Goal: Transaction & Acquisition: Purchase product/service

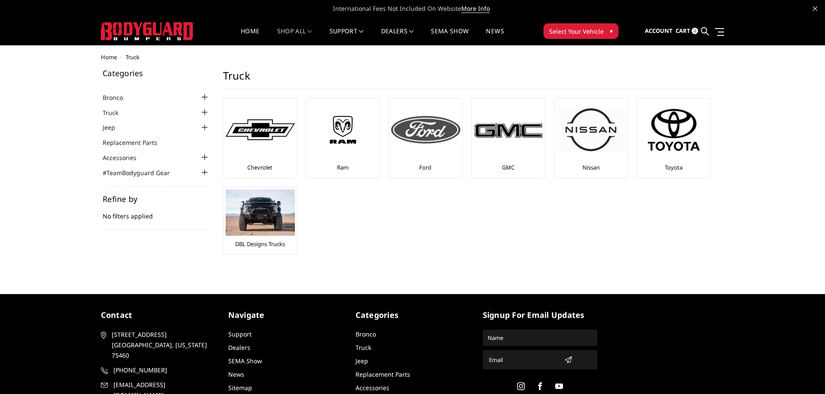
click at [429, 136] on img at bounding box center [425, 130] width 69 height 28
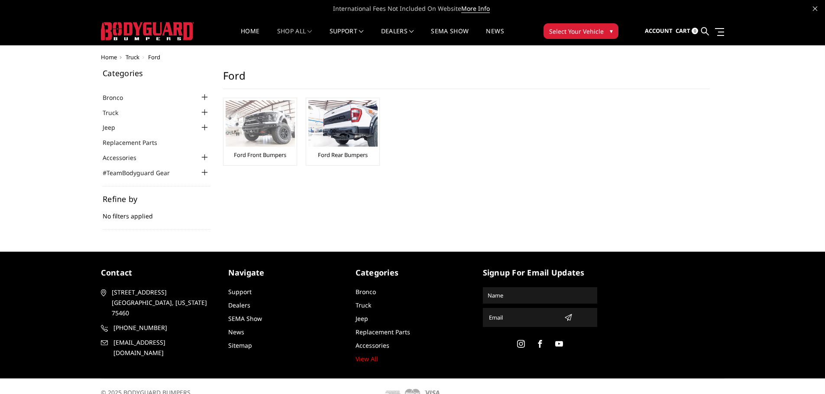
click at [267, 113] on img at bounding box center [260, 123] width 69 height 46
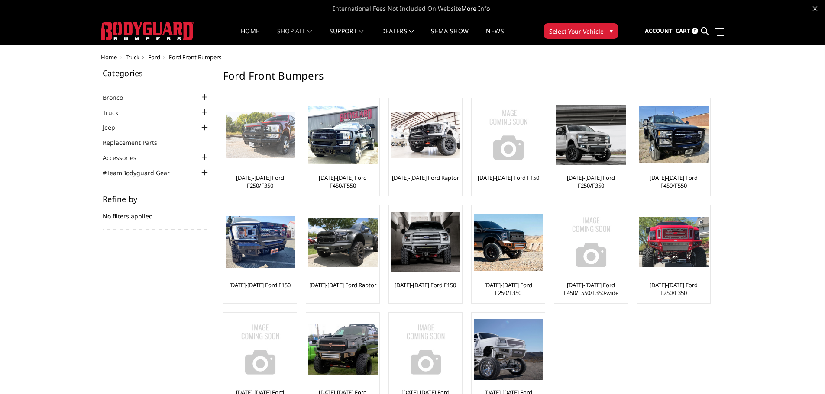
click at [268, 133] on img at bounding box center [260, 135] width 69 height 46
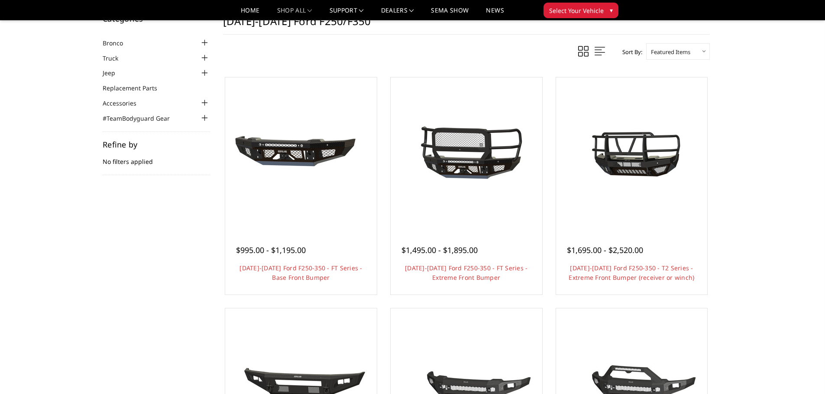
scroll to position [43, 0]
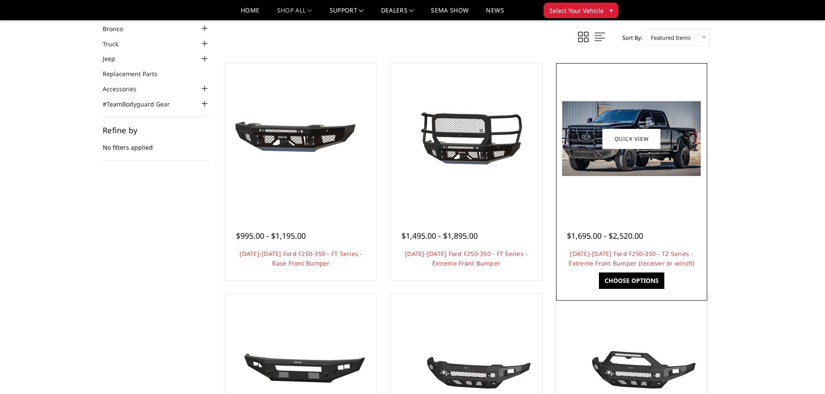
click at [675, 149] on img at bounding box center [631, 138] width 139 height 75
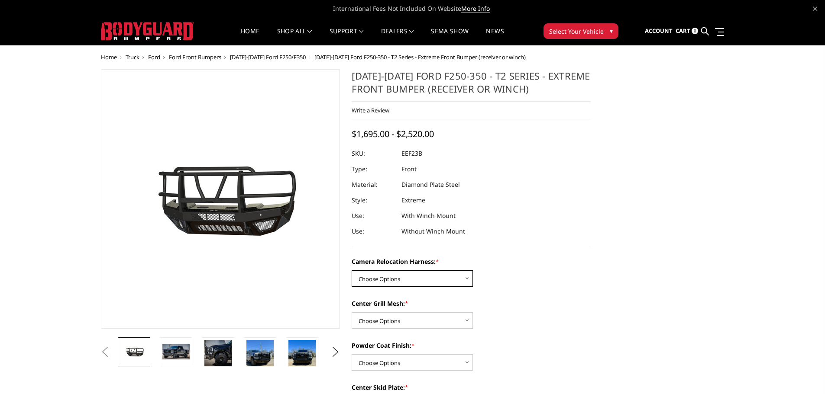
click at [420, 277] on select "Choose Options Without camera harness With camera harness" at bounding box center [412, 279] width 121 height 16
select select "3754"
click at [352, 271] on select "Choose Options Without camera harness With camera harness" at bounding box center [412, 279] width 121 height 16
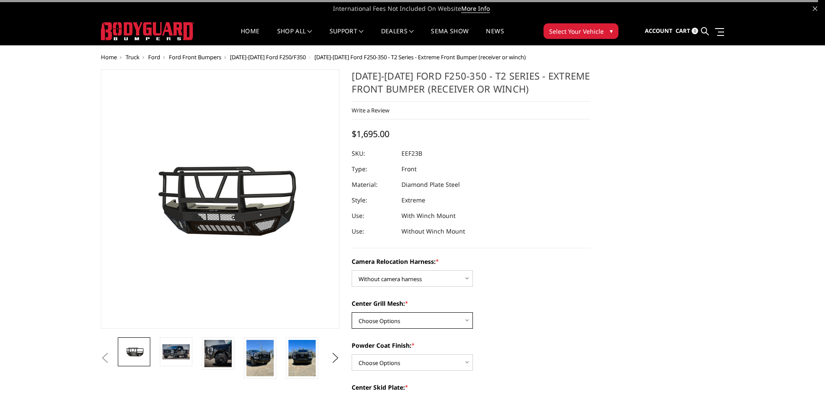
click at [412, 320] on select "Choose Options Without expanded metal With expanded metal" at bounding box center [412, 321] width 121 height 16
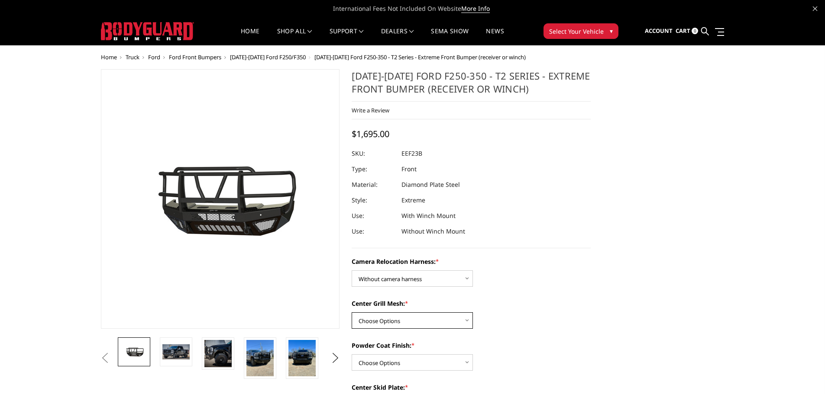
select select "3751"
click at [352, 313] on select "Choose Options Without expanded metal With expanded metal" at bounding box center [412, 321] width 121 height 16
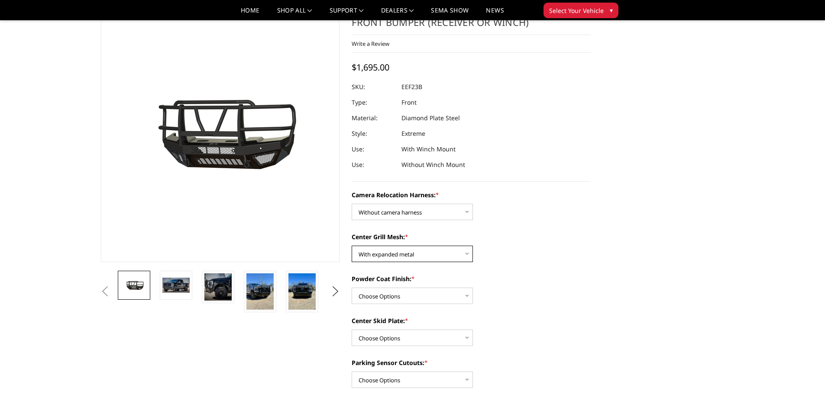
scroll to position [43, 0]
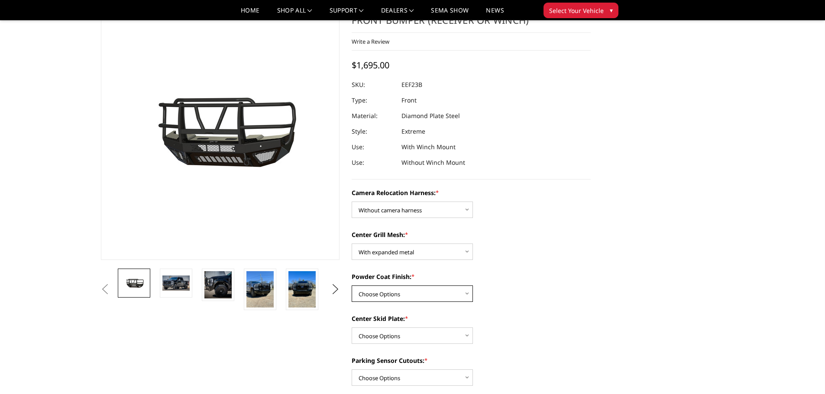
click at [415, 293] on select "Choose Options Textured Black Powder Coat Gloss Black Powder Coat Bare Metal" at bounding box center [412, 294] width 121 height 16
select select "3749"
click at [352, 286] on select "Choose Options Textured Black Powder Coat Gloss Black Powder Coat Bare Metal" at bounding box center [412, 294] width 121 height 16
click at [412, 335] on select "Choose Options Winch Mount Skid Plate Standard Skid Plate (included) 2" Receive…" at bounding box center [412, 336] width 121 height 16
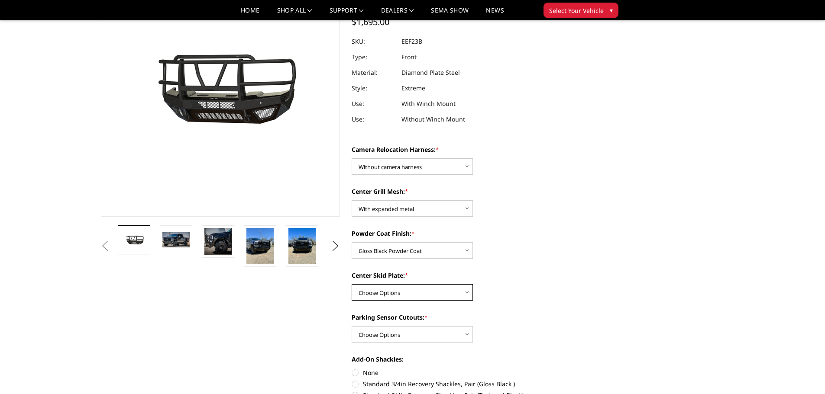
click at [424, 288] on select "Choose Options Winch Mount Skid Plate Standard Skid Plate (included) 2" Receive…" at bounding box center [412, 292] width 121 height 16
select select "3746"
click at [352, 284] on select "Choose Options Winch Mount Skid Plate Standard Skid Plate (included) 2" Receive…" at bounding box center [412, 292] width 121 height 16
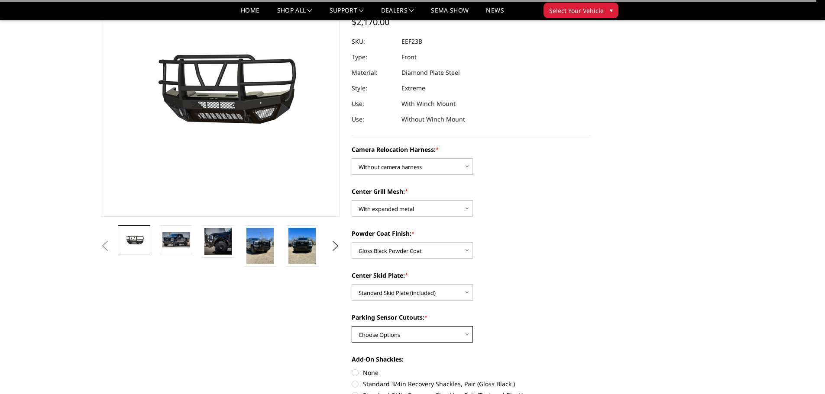
click at [423, 331] on select "Choose Options Yes - With Parking Sensor Cutouts" at bounding box center [412, 334] width 121 height 16
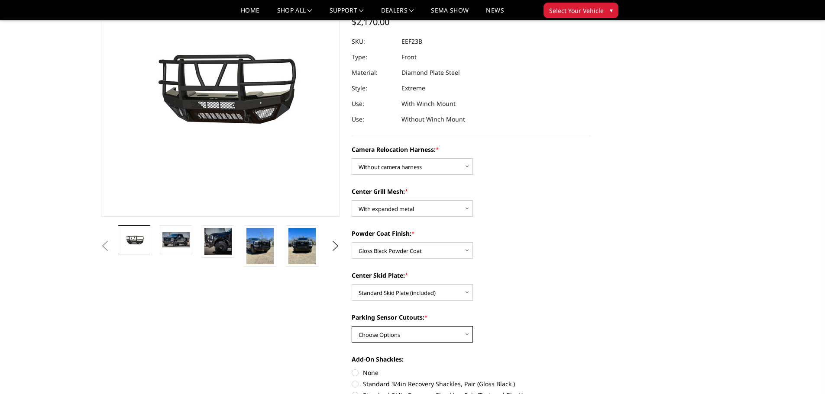
select select "3744"
click at [352, 326] on select "Choose Options Yes - With Parking Sensor Cutouts" at bounding box center [412, 334] width 121 height 16
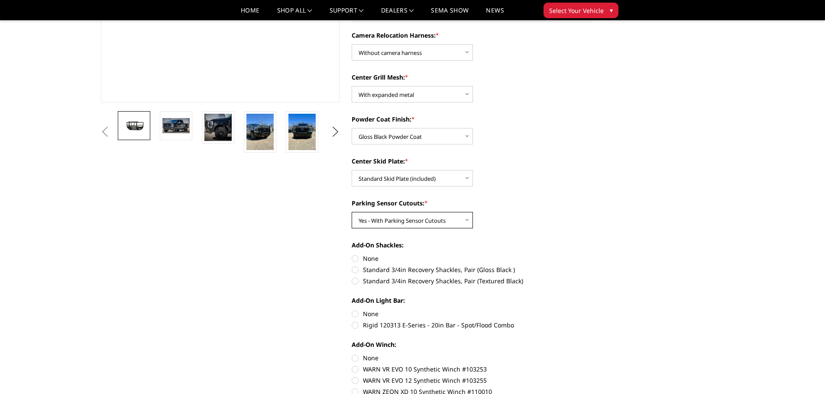
scroll to position [216, 0]
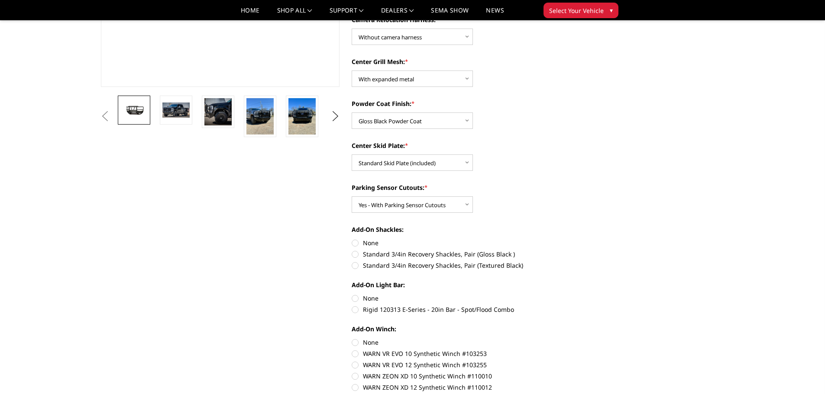
click at [357, 242] on label "None" at bounding box center [471, 243] width 239 height 9
click at [352, 239] on input "None" at bounding box center [352, 239] width 0 height 0
radio input "true"
click at [356, 297] on label "None" at bounding box center [471, 298] width 239 height 9
click at [352, 294] on input "None" at bounding box center [352, 294] width 0 height 0
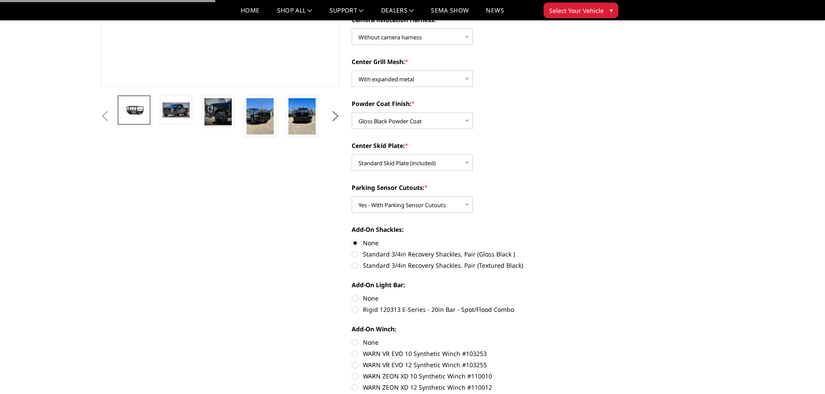
radio input "true"
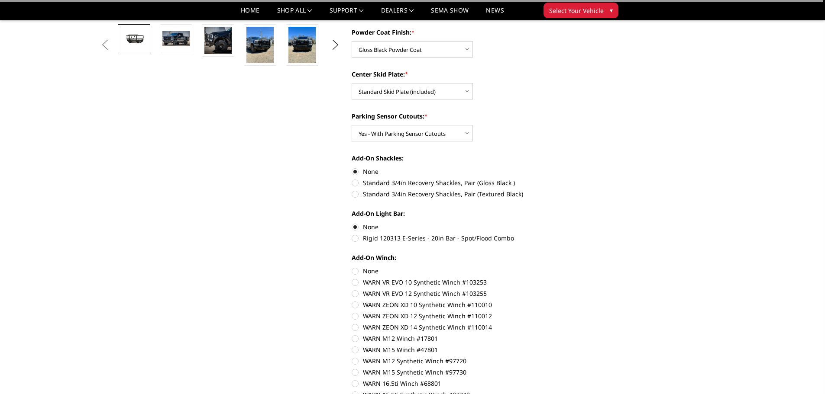
scroll to position [303, 0]
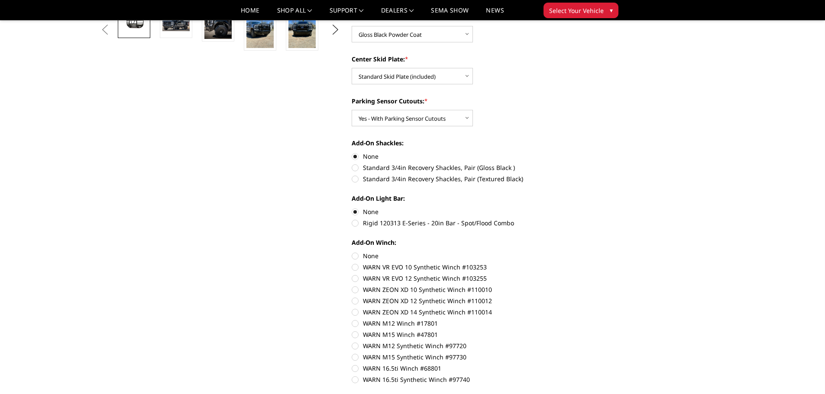
click at [356, 254] on label "None" at bounding box center [471, 256] width 239 height 9
click at [352, 252] on input "None" at bounding box center [352, 252] width 0 height 0
radio input "true"
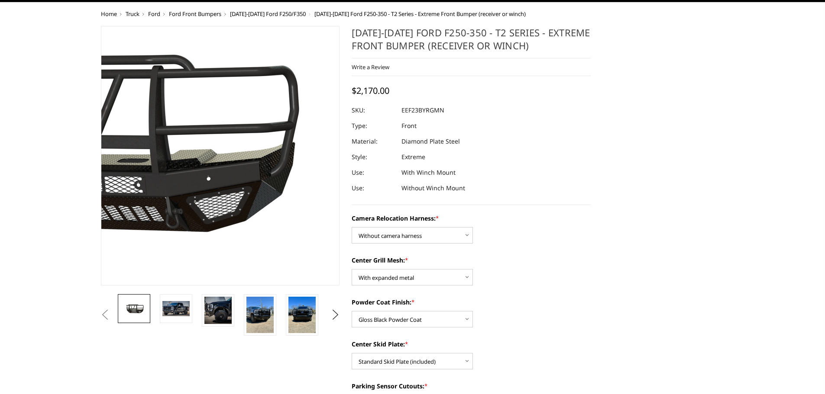
scroll to position [0, 0]
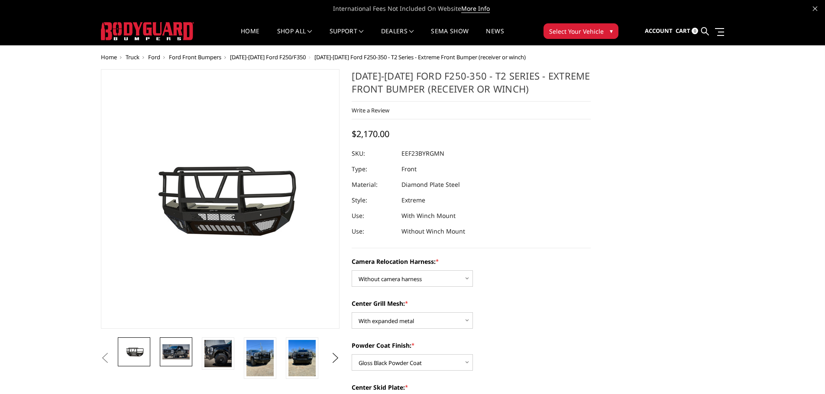
click at [175, 355] on img at bounding box center [175, 352] width 27 height 15
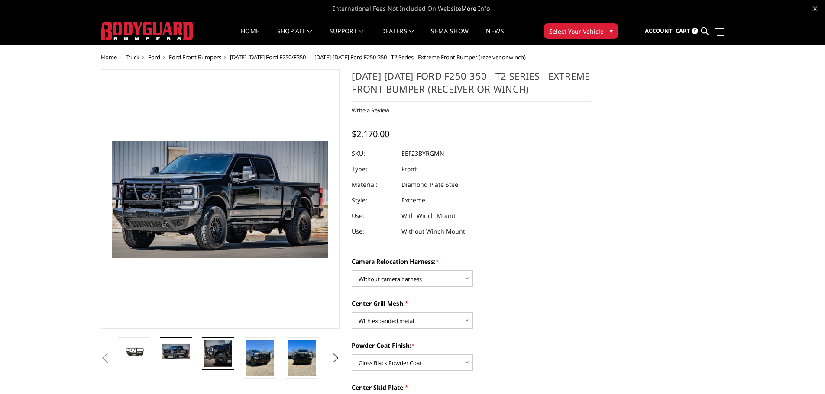
click at [225, 355] on img at bounding box center [217, 353] width 27 height 27
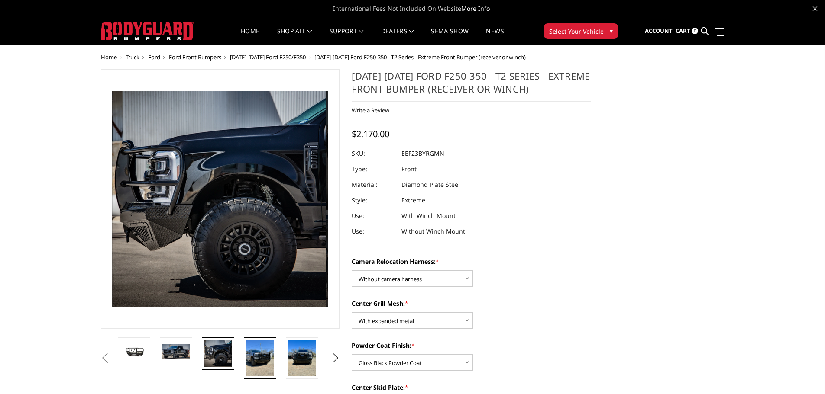
click at [254, 356] on img at bounding box center [259, 358] width 27 height 36
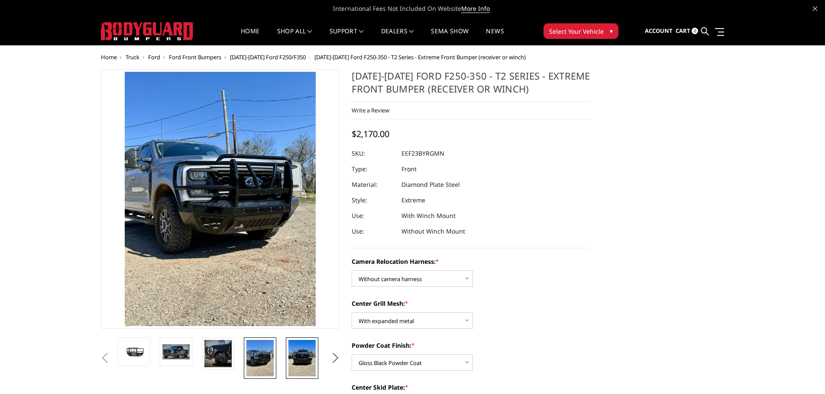
click at [290, 358] on img at bounding box center [301, 358] width 27 height 36
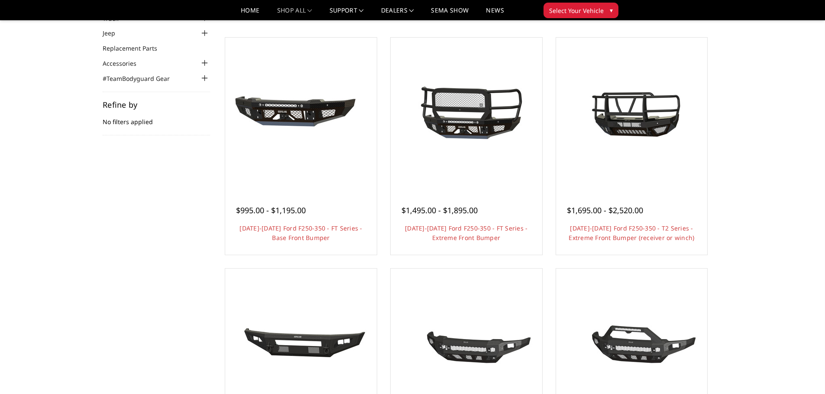
scroll to position [43, 0]
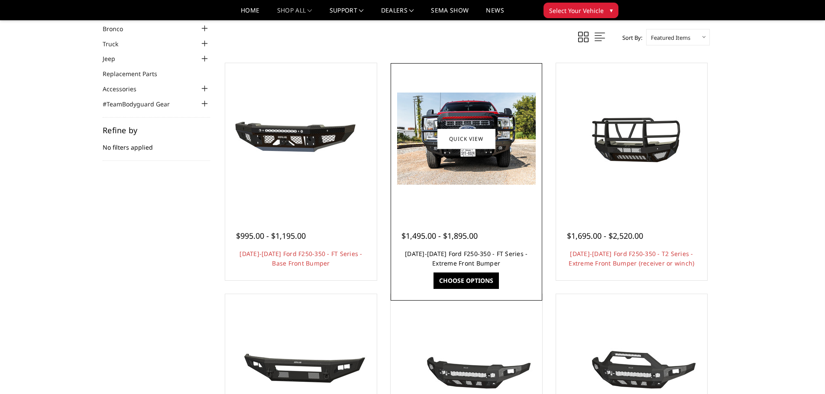
click at [451, 263] on link "[DATE]-[DATE] Ford F250-350 - FT Series - Extreme Front Bumper" at bounding box center [466, 259] width 123 height 18
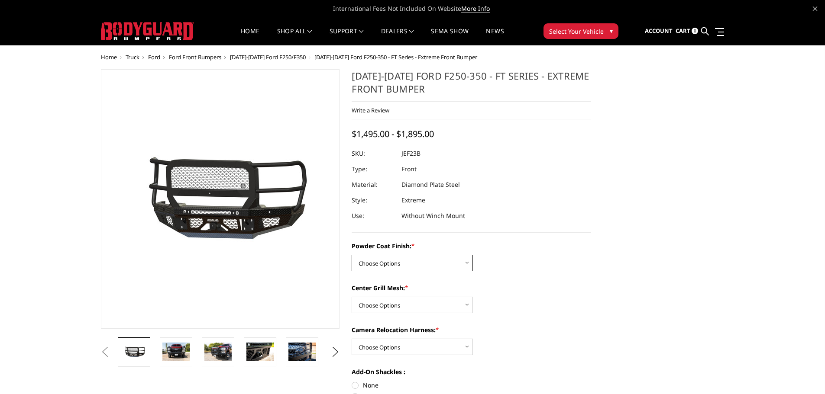
click at [439, 258] on select "Choose Options Bare Metal Gloss Black Powder Coat Textured Black Powder Coat" at bounding box center [412, 263] width 121 height 16
select select "3264"
click at [352, 255] on select "Choose Options Bare Metal Gloss Black Powder Coat Textured Black Powder Coat" at bounding box center [412, 263] width 121 height 16
click at [402, 301] on select "Choose Options WITH Expanded Metal in Center Grill WITHOUT Expanded Metal in Ce…" at bounding box center [412, 305] width 121 height 16
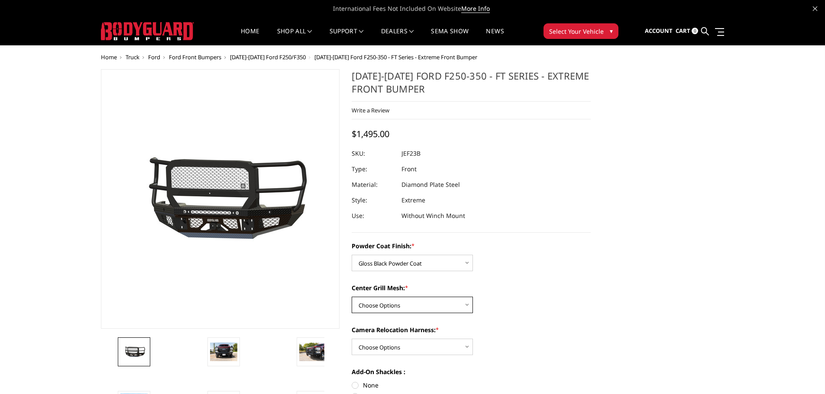
select select "3266"
click at [352, 297] on select "Choose Options WITH Expanded Metal in Center Grill WITHOUT Expanded Metal in Ce…" at bounding box center [412, 305] width 121 height 16
click at [409, 346] on select "Choose Options WITH Camera Relocation Harness WITHOUT Camera Relocation Harness" at bounding box center [412, 347] width 121 height 16
select select "3268"
click at [352, 339] on select "Choose Options WITH Camera Relocation Harness WITHOUT Camera Relocation Harness" at bounding box center [412, 347] width 121 height 16
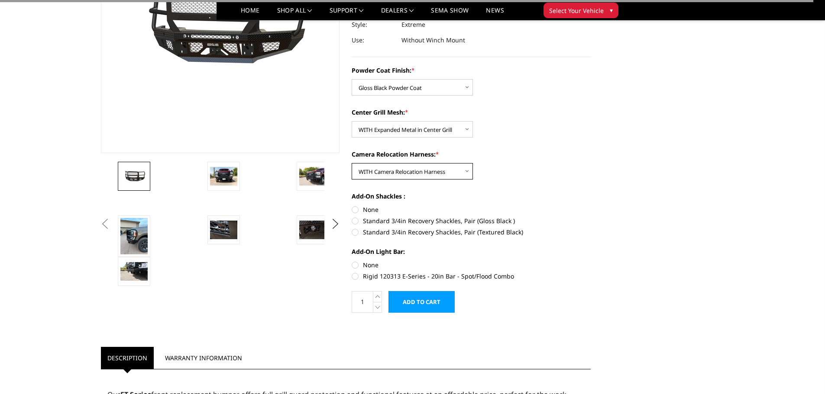
scroll to position [173, 0]
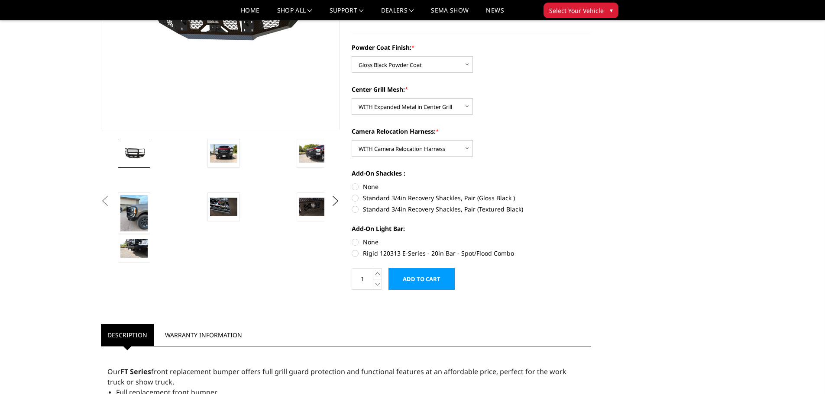
click at [355, 189] on label "None" at bounding box center [471, 186] width 239 height 9
click at [352, 183] on input "None" at bounding box center [352, 182] width 0 height 0
radio input "true"
click at [355, 239] on label "None" at bounding box center [471, 242] width 239 height 9
click at [352, 238] on input "None" at bounding box center [352, 238] width 0 height 0
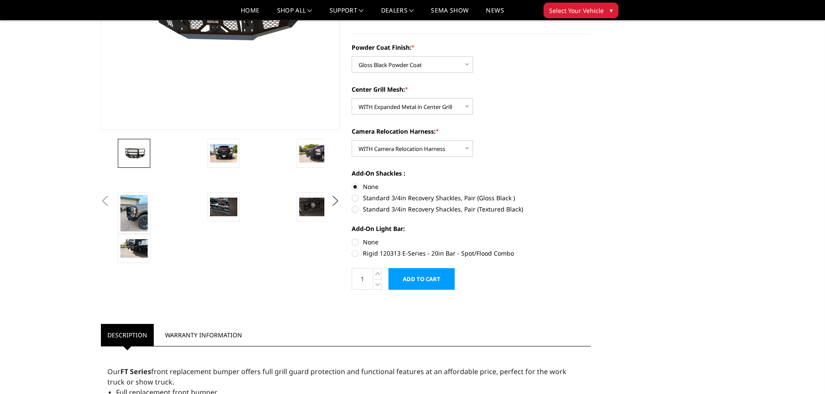
radio input "true"
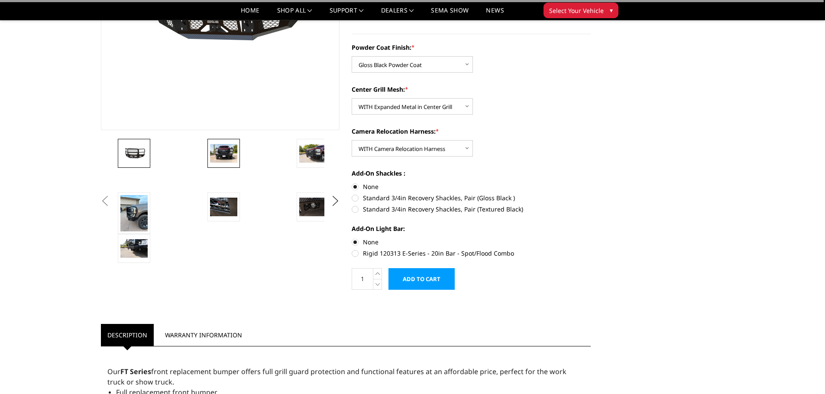
click at [223, 152] on img at bounding box center [223, 153] width 27 height 18
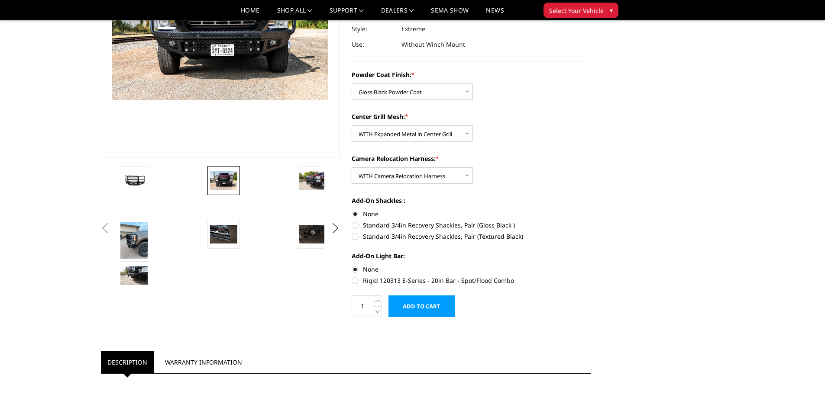
scroll to position [109, 0]
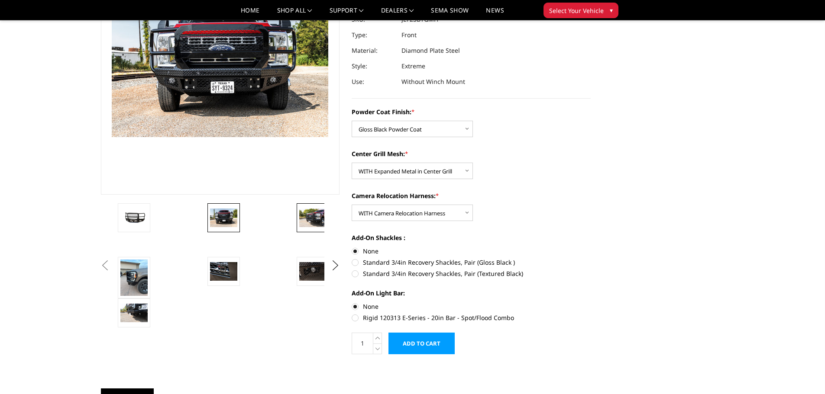
click at [309, 209] on img at bounding box center [312, 218] width 27 height 18
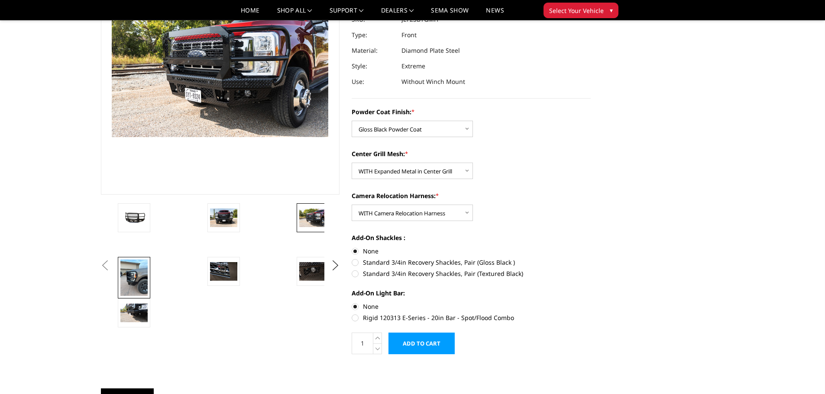
click at [138, 267] on img at bounding box center [133, 278] width 27 height 36
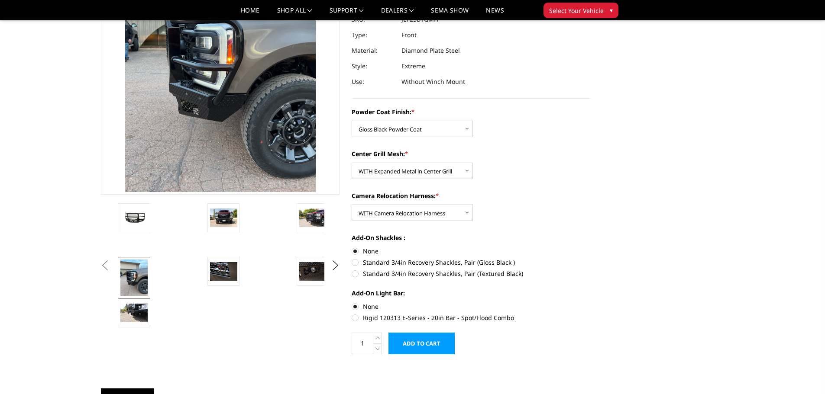
scroll to position [53, 0]
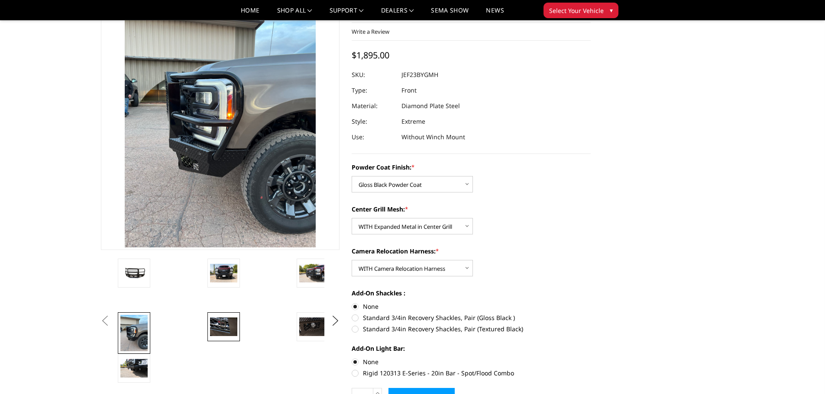
click at [224, 330] on img at bounding box center [223, 327] width 27 height 18
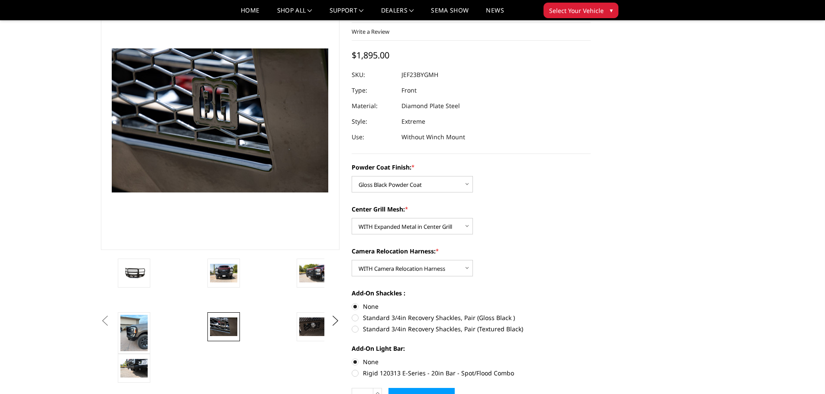
scroll to position [109, 0]
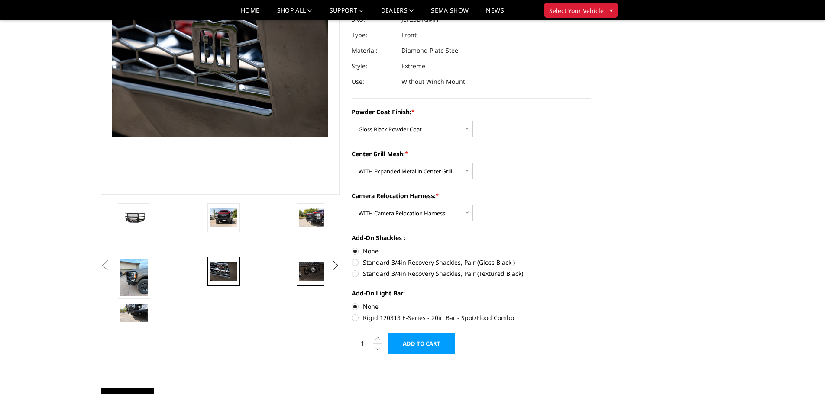
click at [317, 272] on img at bounding box center [312, 271] width 27 height 18
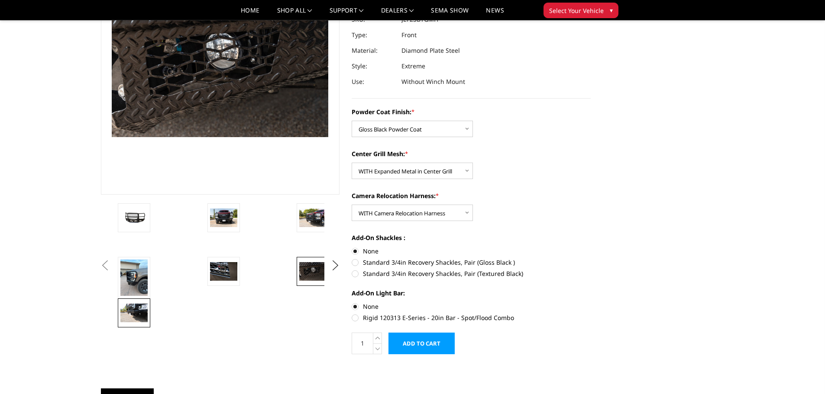
click at [133, 313] on img at bounding box center [133, 313] width 27 height 18
